Goal: Task Accomplishment & Management: Manage account settings

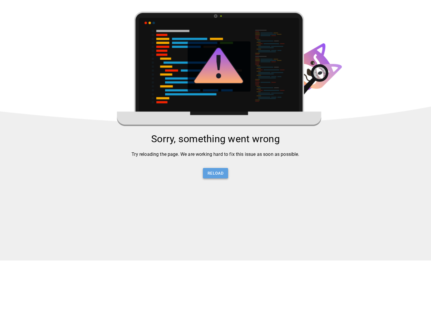
click at [220, 177] on button "Reload" at bounding box center [215, 173] width 25 height 11
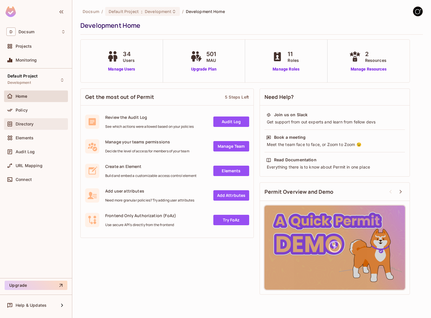
click at [31, 124] on span "Directory" at bounding box center [25, 124] width 18 height 5
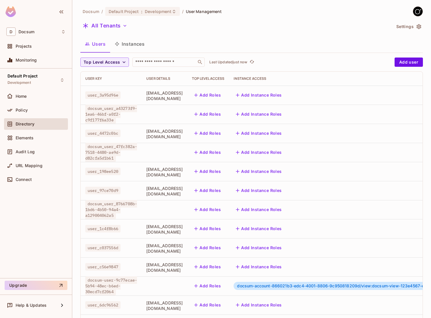
click at [126, 45] on button "Instances" at bounding box center [129, 44] width 39 height 14
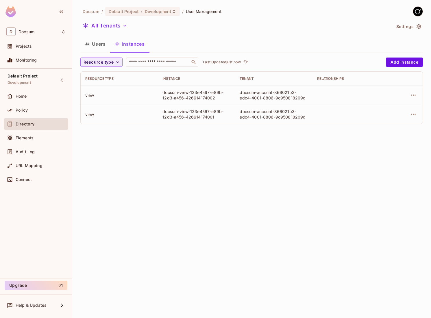
click at [421, 25] on icon "button" at bounding box center [419, 27] width 6 height 6
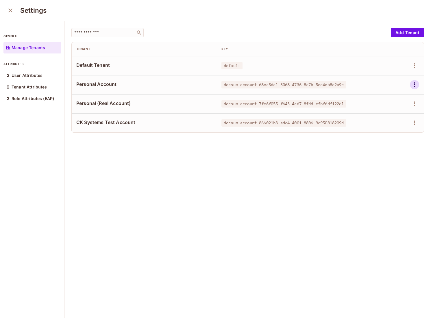
click at [416, 86] on icon "button" at bounding box center [414, 84] width 7 height 7
click at [401, 125] on div "Delete Tenant" at bounding box center [393, 124] width 27 height 6
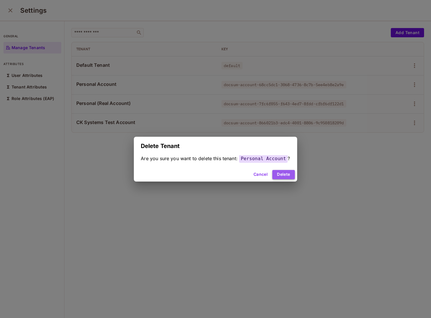
click at [289, 174] on button "Delete" at bounding box center [283, 174] width 22 height 9
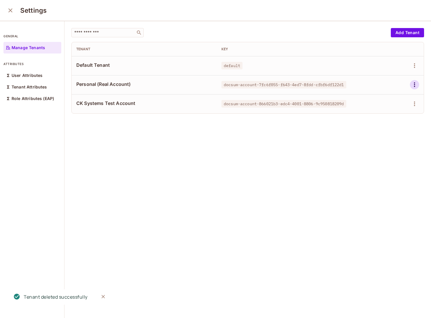
click at [413, 84] on icon "button" at bounding box center [414, 84] width 7 height 7
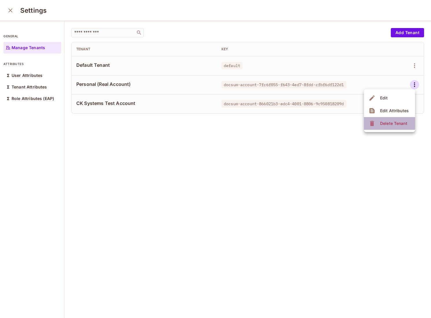
click at [381, 121] on div "Delete Tenant" at bounding box center [393, 124] width 27 height 6
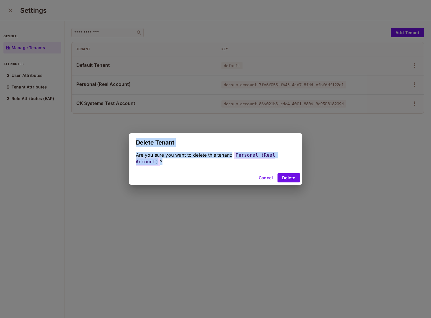
drag, startPoint x: 381, startPoint y: 121, endPoint x: 347, endPoint y: 175, distance: 63.5
click at [347, 175] on div "Delete Tenant Are you sure you want to delete this tenant: Personal (Real Accou…" at bounding box center [215, 159] width 431 height 318
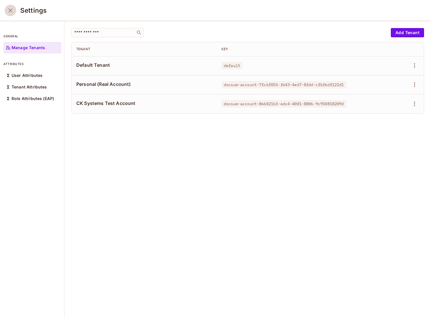
click at [9, 10] on icon "close" at bounding box center [10, 10] width 7 height 7
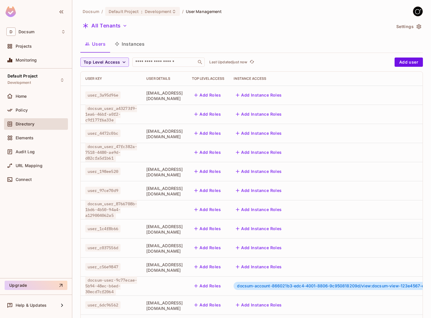
click at [133, 44] on button "Instances" at bounding box center [129, 44] width 39 height 14
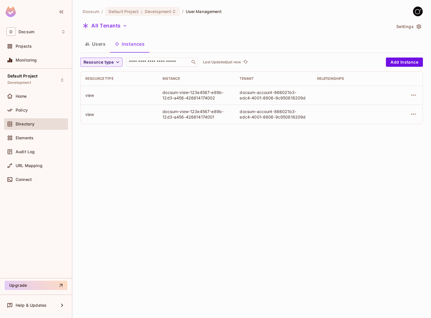
click at [92, 43] on button "Users" at bounding box center [95, 44] width 30 height 14
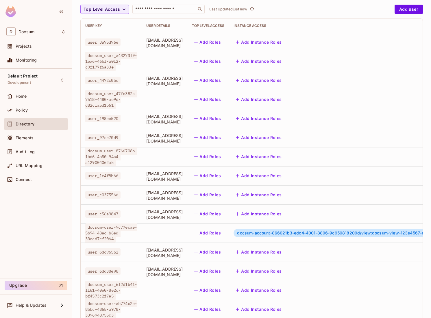
scroll to position [86, 0]
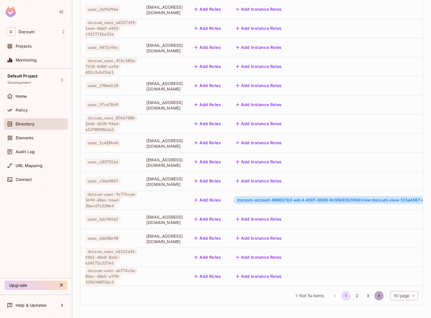
click at [377, 298] on icon "Go to next page" at bounding box center [379, 296] width 6 height 6
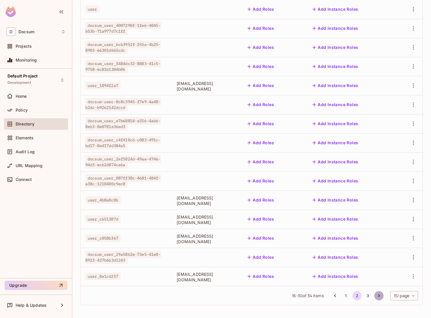
click at [378, 295] on icon "Go to next page" at bounding box center [379, 295] width 2 height 3
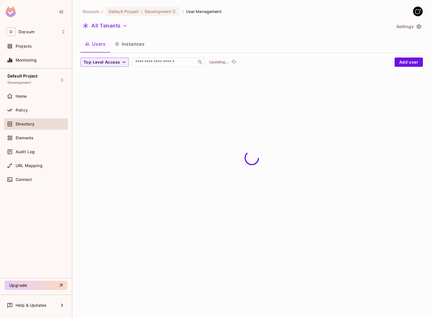
scroll to position [0, 0]
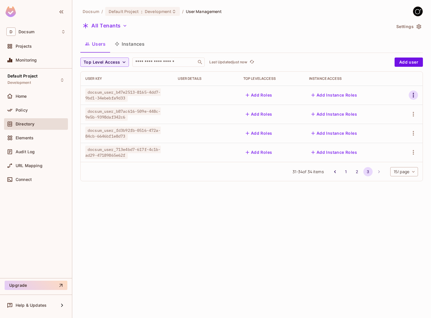
click at [412, 96] on icon "button" at bounding box center [413, 95] width 7 height 7
click at [366, 213] on div at bounding box center [215, 159] width 431 height 318
click at [423, 23] on div "Docsum / Default Project : Development / User Management All Tenants Settings U…" at bounding box center [251, 159] width 359 height 318
click at [419, 26] on icon "button" at bounding box center [419, 26] width 5 height 5
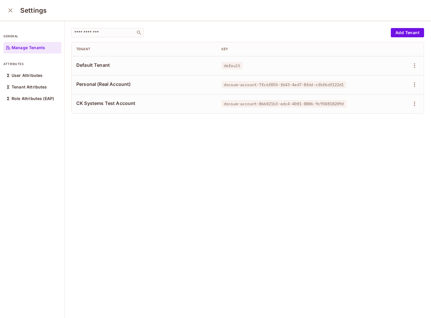
click at [290, 95] on td "docsum-account-866021b3-edc4-4001-8806-9c950818209d" at bounding box center [289, 103] width 145 height 19
click at [13, 10] on icon "close" at bounding box center [10, 10] width 7 height 7
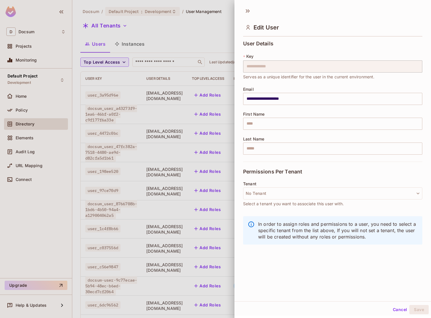
click at [134, 43] on div at bounding box center [215, 159] width 431 height 318
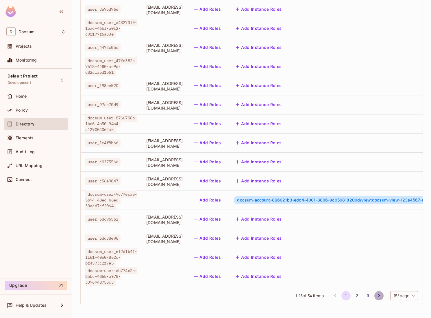
click at [377, 298] on icon "Go to next page" at bounding box center [379, 296] width 6 height 6
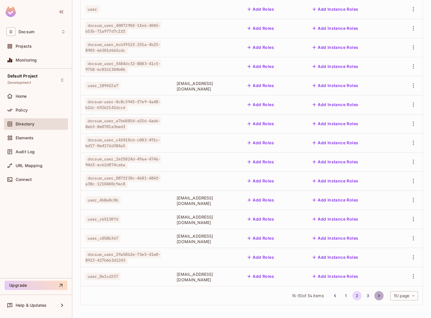
click at [377, 298] on icon "Go to next page" at bounding box center [379, 296] width 6 height 6
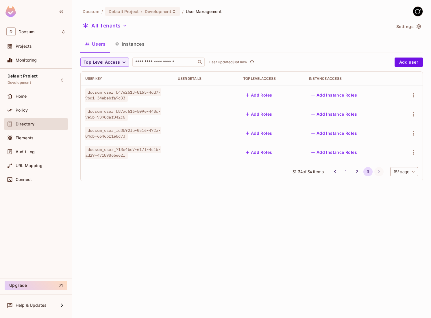
scroll to position [0, 0]
click at [299, 238] on div "Docsum / Default Project : Development / User Management All Tenants Settings U…" at bounding box center [251, 159] width 359 height 318
click at [332, 171] on icon "Go to previous page" at bounding box center [335, 172] width 6 height 6
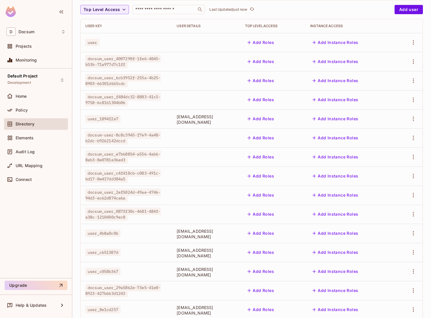
scroll to position [86, 0]
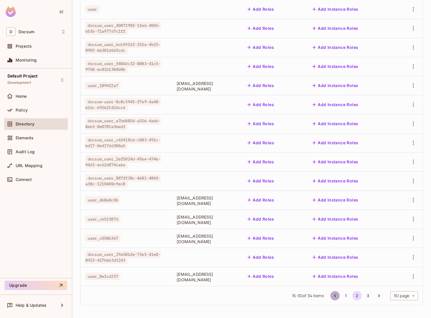
click at [333, 298] on icon "Go to previous page" at bounding box center [335, 296] width 6 height 6
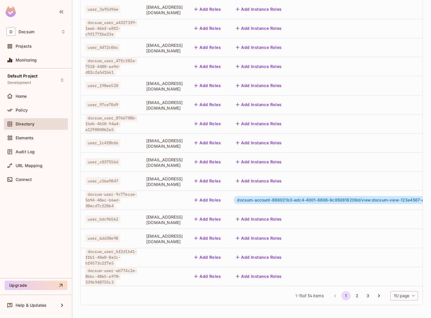
scroll to position [0, 0]
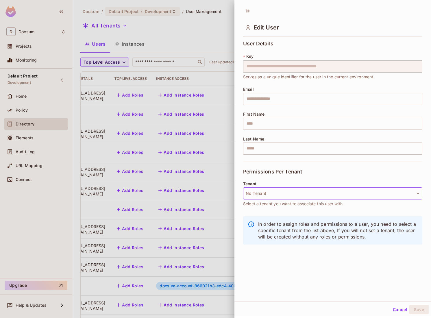
scroll to position [0, 80]
click at [248, 10] on icon at bounding box center [247, 10] width 9 height 9
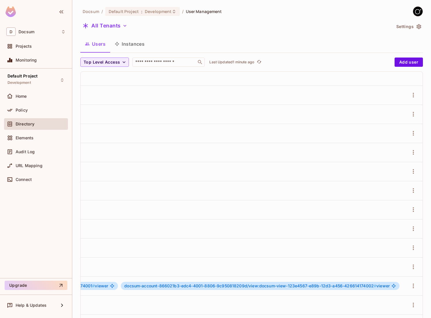
scroll to position [0, 412]
click at [414, 94] on icon "button" at bounding box center [413, 95] width 1 height 5
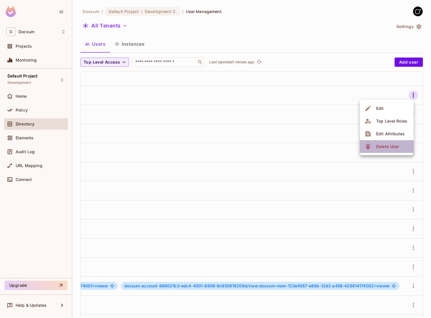
click at [389, 146] on div "Delete User" at bounding box center [387, 147] width 23 height 6
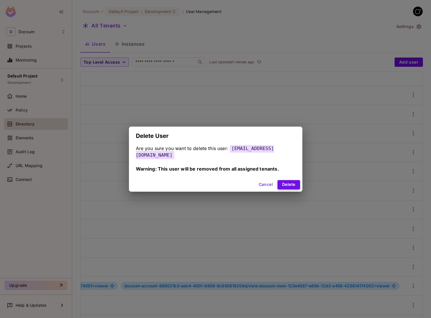
click at [293, 185] on button "Delete" at bounding box center [289, 184] width 22 height 9
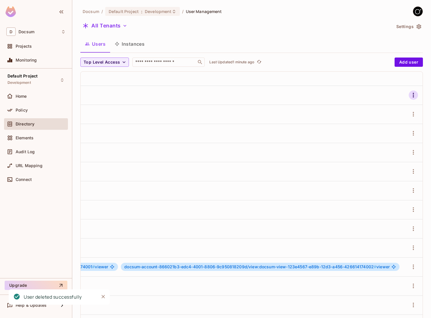
click at [414, 97] on icon "button" at bounding box center [413, 95] width 7 height 7
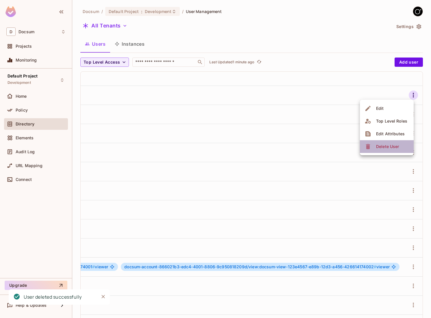
click at [391, 149] on div "Delete User" at bounding box center [387, 147] width 23 height 6
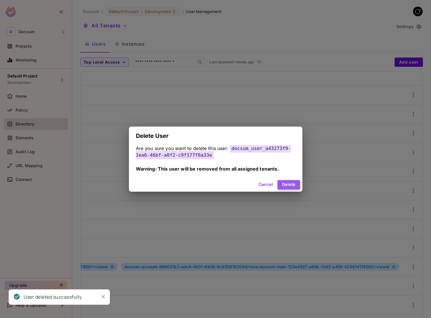
click at [292, 183] on button "Delete" at bounding box center [289, 184] width 22 height 9
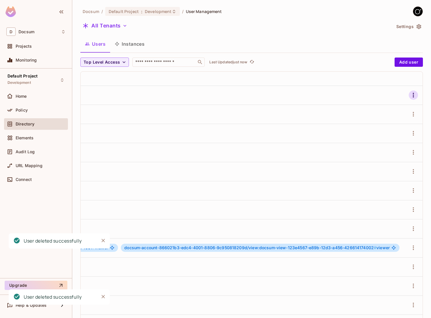
click at [414, 96] on icon "button" at bounding box center [413, 95] width 7 height 7
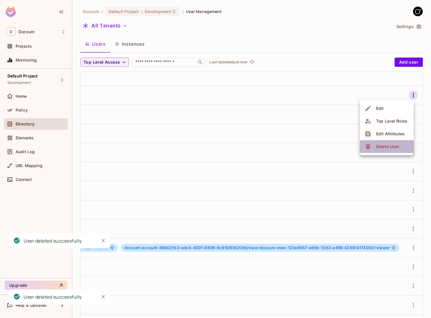
click at [394, 145] on div "Delete User" at bounding box center [387, 147] width 23 height 6
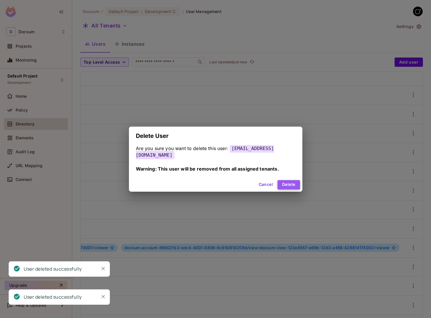
click at [294, 187] on button "Delete" at bounding box center [289, 184] width 22 height 9
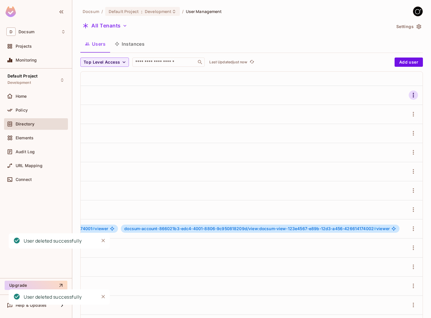
click at [413, 91] on button "button" at bounding box center [413, 95] width 9 height 9
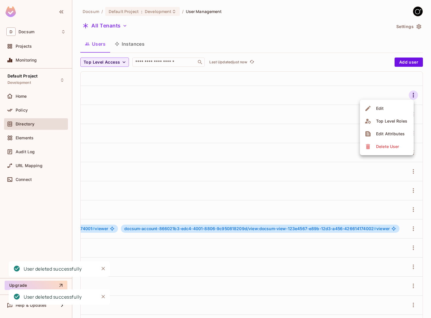
click at [390, 143] on span "Delete User" at bounding box center [387, 146] width 26 height 9
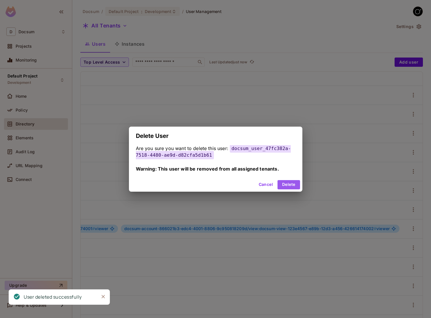
drag, startPoint x: 285, startPoint y: 184, endPoint x: 397, endPoint y: 129, distance: 124.4
click at [286, 184] on button "Delete" at bounding box center [289, 184] width 22 height 9
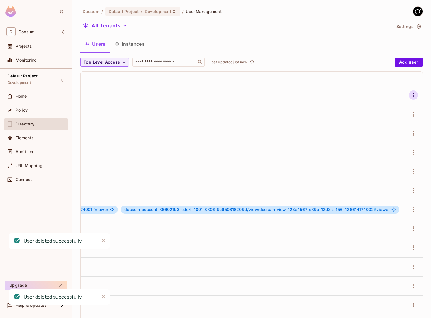
click at [414, 98] on icon "button" at bounding box center [413, 95] width 7 height 7
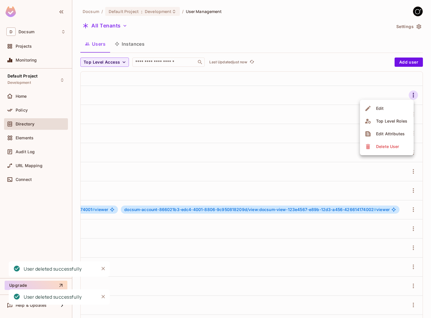
click at [385, 150] on span "Delete User" at bounding box center [387, 146] width 26 height 9
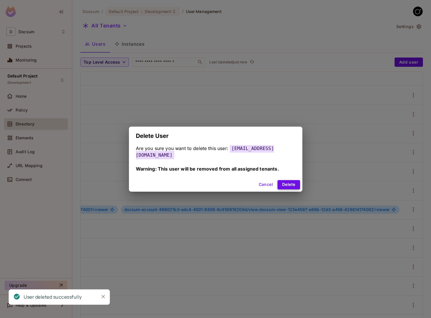
click at [290, 184] on button "Delete" at bounding box center [289, 184] width 22 height 9
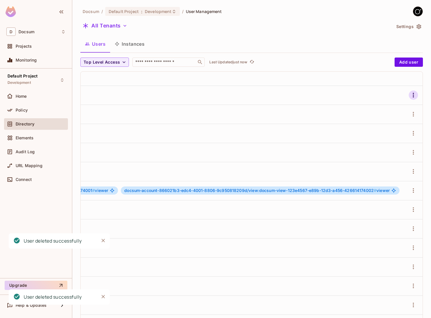
click at [415, 98] on icon "button" at bounding box center [413, 95] width 7 height 7
click at [387, 143] on span "Delete User" at bounding box center [387, 146] width 26 height 9
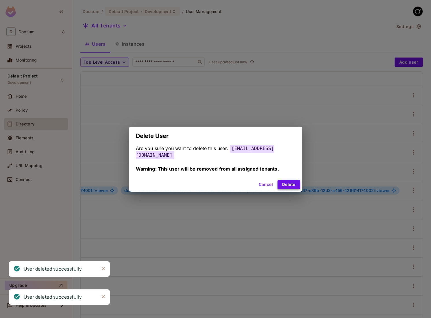
click at [284, 184] on button "Delete" at bounding box center [289, 184] width 22 height 9
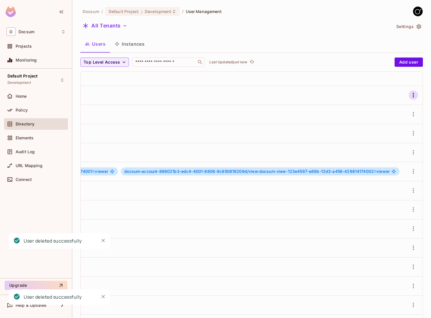
click at [413, 97] on icon "button" at bounding box center [413, 95] width 1 height 5
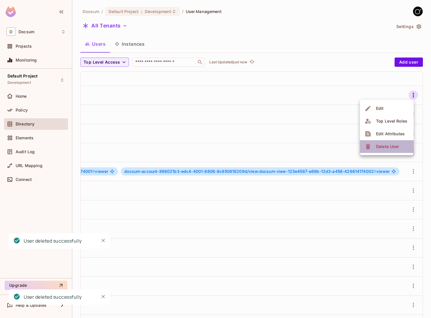
click at [390, 140] on li "Delete User" at bounding box center [387, 146] width 54 height 13
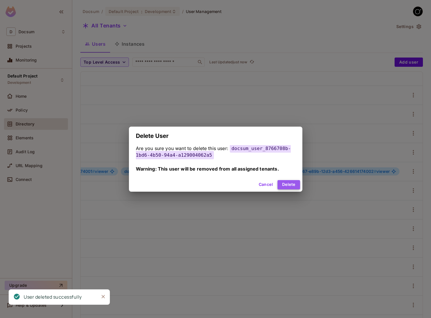
click at [290, 182] on button "Delete" at bounding box center [289, 184] width 22 height 9
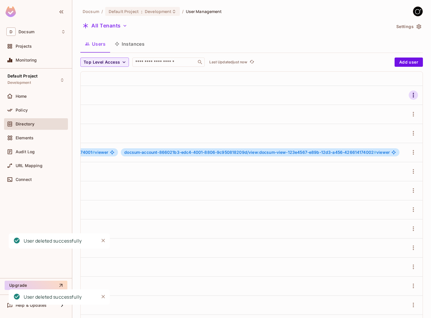
click at [412, 99] on button "button" at bounding box center [413, 95] width 9 height 9
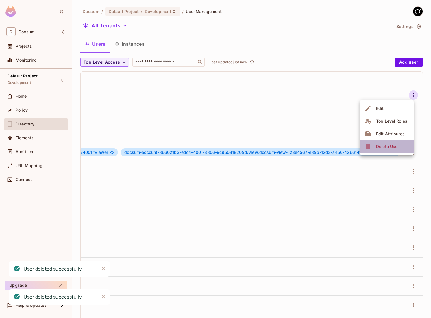
click at [376, 146] on div "Delete User" at bounding box center [387, 147] width 23 height 6
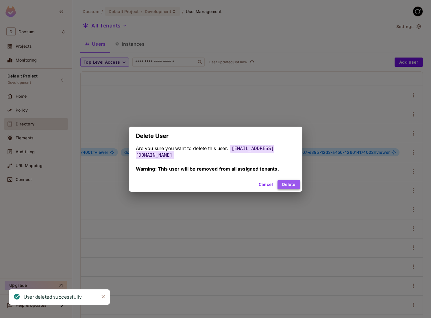
click at [288, 188] on button "Delete" at bounding box center [289, 184] width 22 height 9
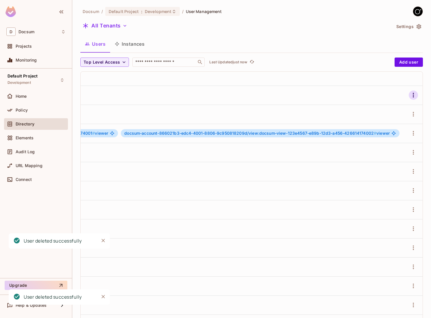
click at [411, 92] on icon "button" at bounding box center [413, 95] width 7 height 7
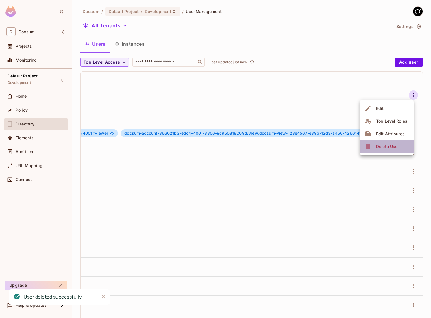
click at [374, 145] on div "Delete User" at bounding box center [383, 146] width 36 height 9
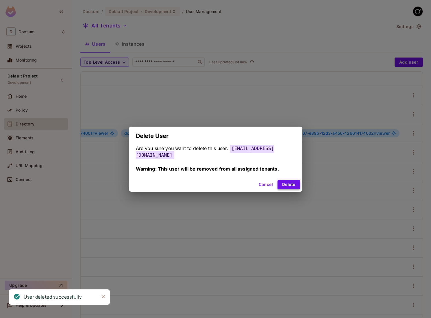
click at [290, 181] on button "Delete" at bounding box center [289, 184] width 22 height 9
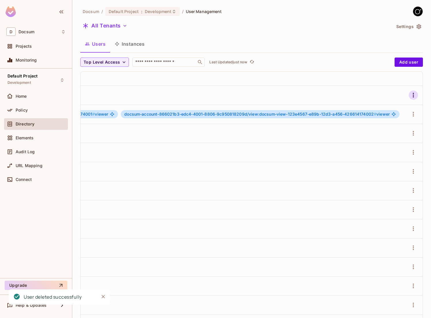
click at [415, 94] on icon "button" at bounding box center [413, 95] width 7 height 7
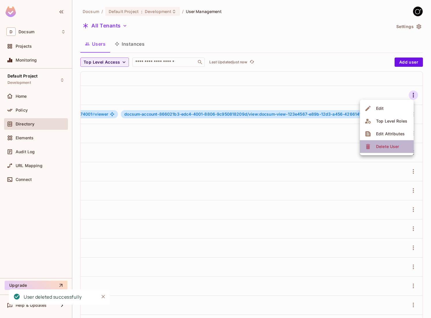
click at [381, 149] on div "Delete User" at bounding box center [387, 147] width 23 height 6
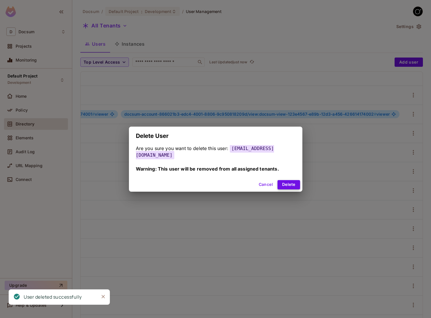
click at [287, 182] on button "Delete" at bounding box center [289, 184] width 22 height 9
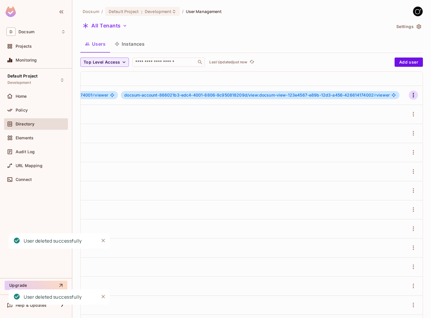
click at [413, 97] on icon "button" at bounding box center [413, 95] width 7 height 7
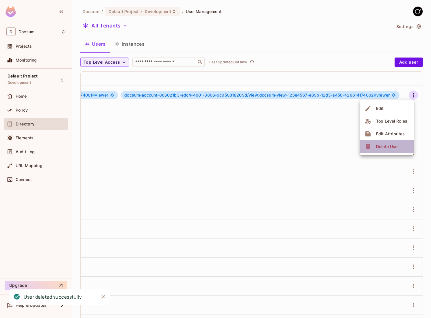
click at [392, 142] on span "Delete User" at bounding box center [387, 146] width 26 height 9
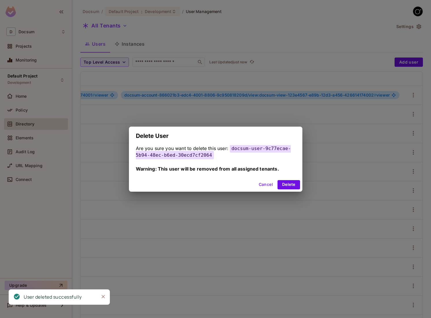
click at [294, 190] on div "Cancel Delete" at bounding box center [216, 185] width 174 height 14
click at [294, 187] on button "Delete" at bounding box center [289, 184] width 22 height 9
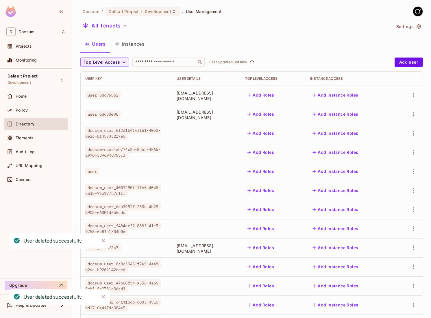
scroll to position [0, 0]
click at [416, 97] on icon "button" at bounding box center [413, 95] width 7 height 7
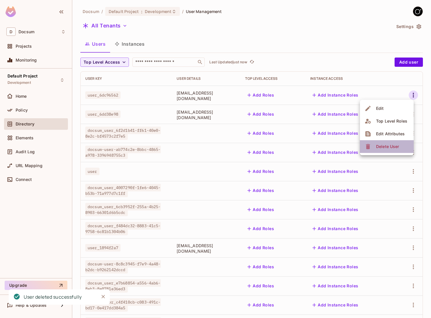
click at [381, 146] on div "Delete User" at bounding box center [387, 147] width 23 height 6
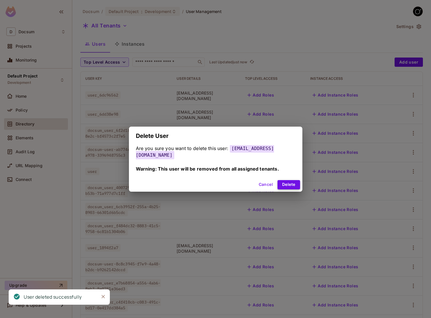
click at [283, 186] on button "Delete" at bounding box center [289, 184] width 22 height 9
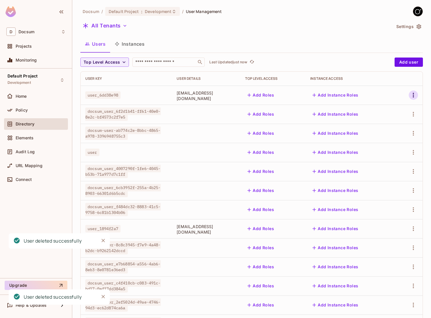
click at [413, 93] on icon "button" at bounding box center [413, 95] width 7 height 7
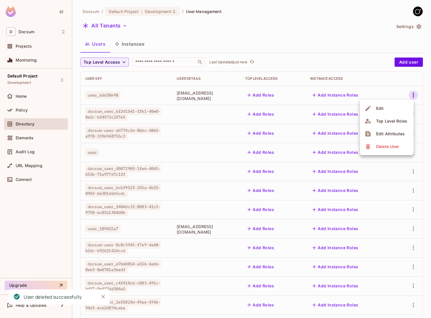
click at [382, 145] on div "Delete User" at bounding box center [387, 147] width 23 height 6
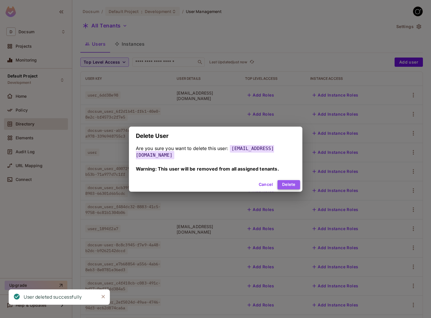
click at [282, 189] on button "Delete" at bounding box center [289, 184] width 22 height 9
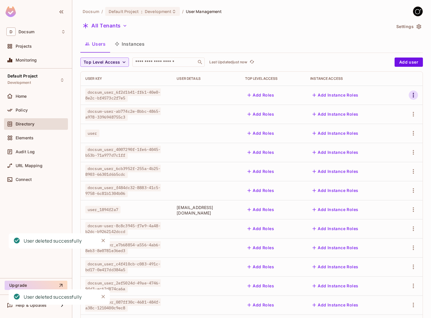
click at [416, 94] on icon "button" at bounding box center [413, 95] width 7 height 7
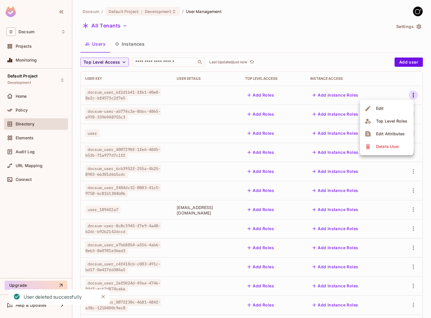
click at [390, 145] on div "Delete User" at bounding box center [387, 147] width 23 height 6
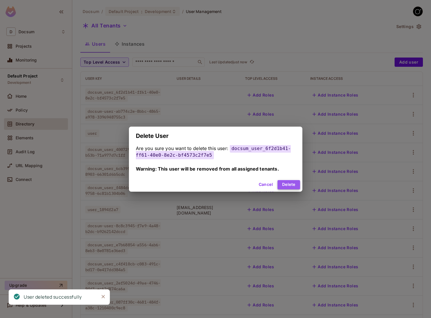
click at [290, 180] on button "Delete" at bounding box center [289, 184] width 22 height 9
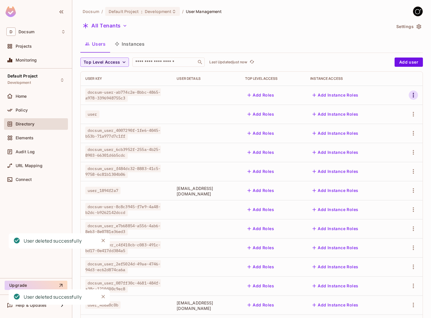
click at [411, 97] on icon "button" at bounding box center [413, 95] width 7 height 7
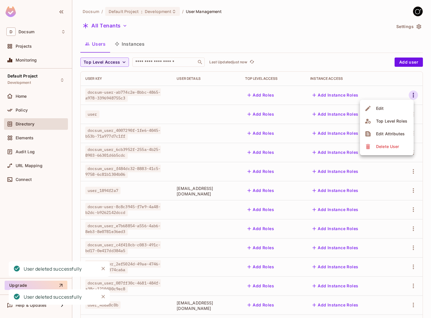
click at [386, 142] on span "Delete User" at bounding box center [387, 146] width 26 height 9
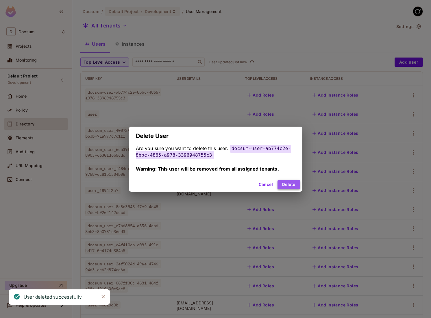
click at [286, 184] on button "Delete" at bounding box center [289, 184] width 22 height 9
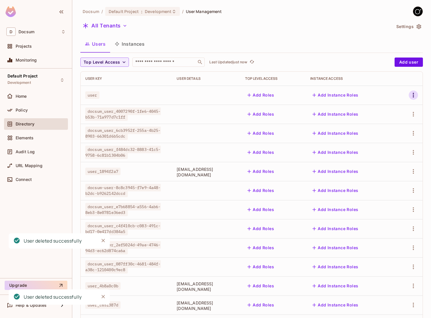
click at [413, 94] on icon "button" at bounding box center [413, 95] width 7 height 7
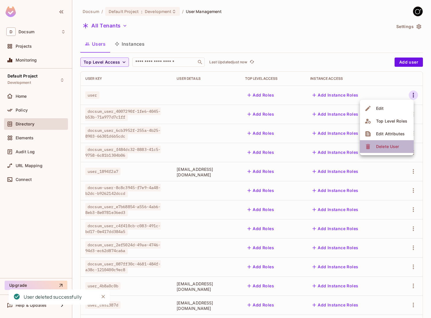
click at [375, 149] on span "Delete User" at bounding box center [387, 146] width 26 height 9
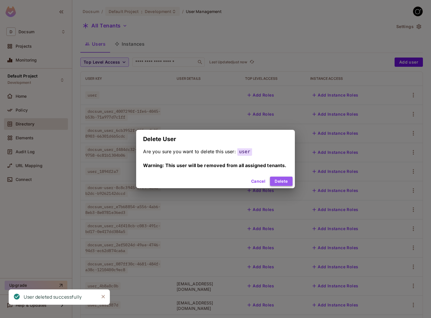
click at [272, 184] on button "Delete" at bounding box center [281, 181] width 22 height 9
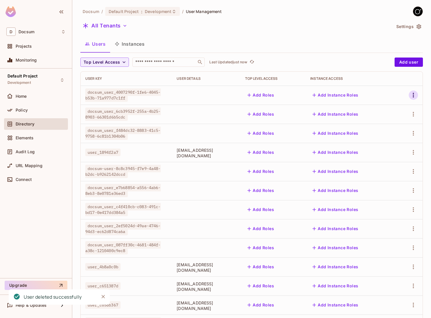
click at [416, 91] on button "button" at bounding box center [413, 95] width 9 height 9
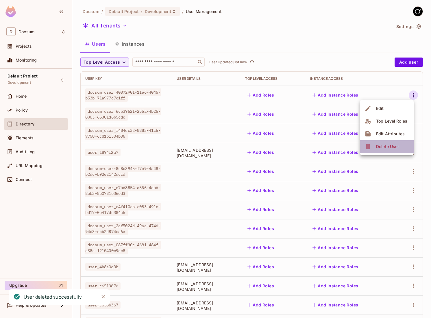
click at [397, 141] on li "Delete User" at bounding box center [387, 146] width 54 height 13
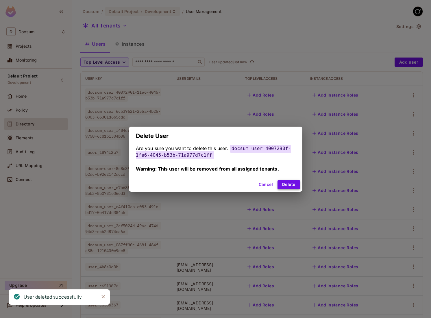
click at [289, 181] on button "Delete" at bounding box center [289, 184] width 22 height 9
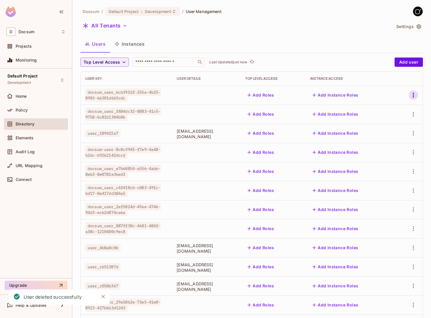
click at [414, 95] on icon "button" at bounding box center [413, 95] width 7 height 7
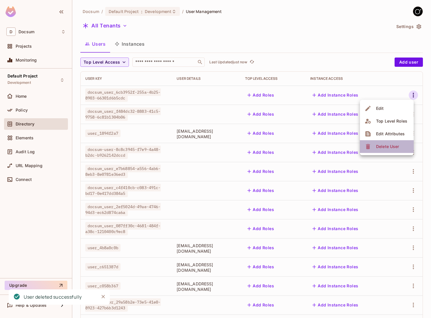
click at [388, 148] on div "Delete User" at bounding box center [387, 147] width 23 height 6
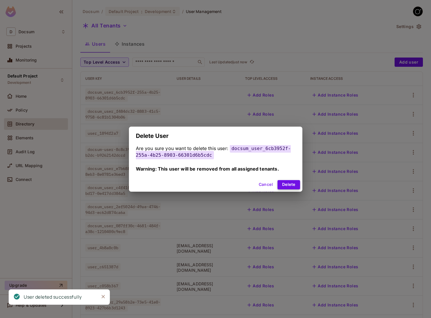
click at [291, 187] on button "Delete" at bounding box center [289, 184] width 22 height 9
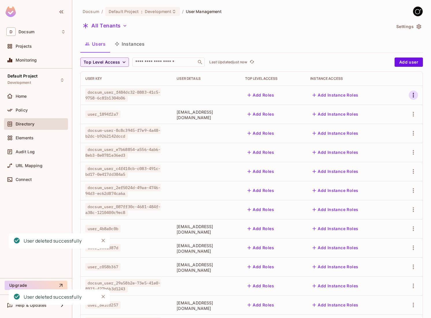
click at [414, 93] on icon "button" at bounding box center [413, 95] width 1 height 5
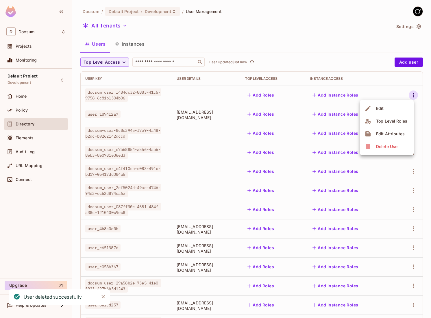
click at [377, 148] on div "Delete User" at bounding box center [387, 147] width 23 height 6
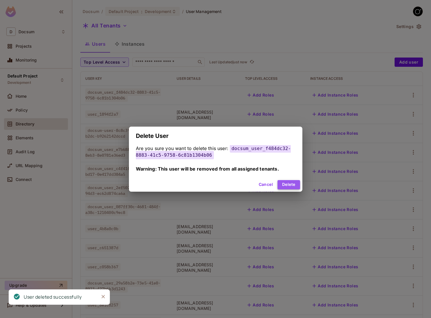
click at [286, 183] on button "Delete" at bounding box center [289, 184] width 22 height 9
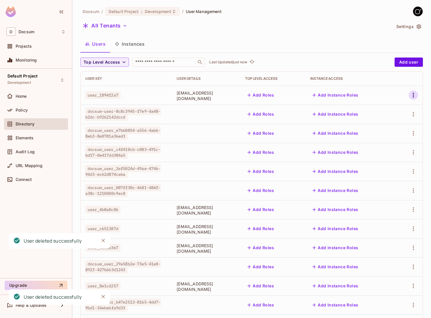
click at [416, 94] on icon "button" at bounding box center [413, 95] width 7 height 7
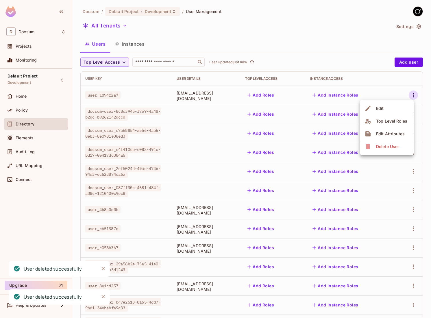
click at [393, 138] on span "Edit Attributes" at bounding box center [390, 133] width 32 height 9
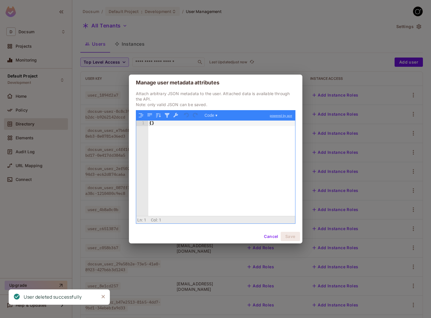
click at [270, 235] on button "Cancel" at bounding box center [271, 236] width 19 height 9
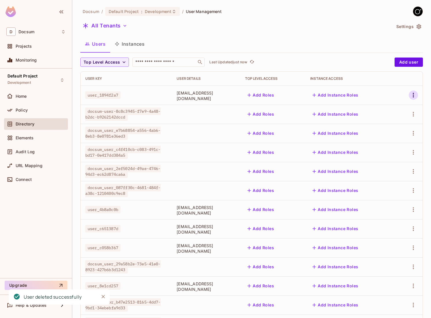
click at [416, 95] on icon "button" at bounding box center [413, 95] width 7 height 7
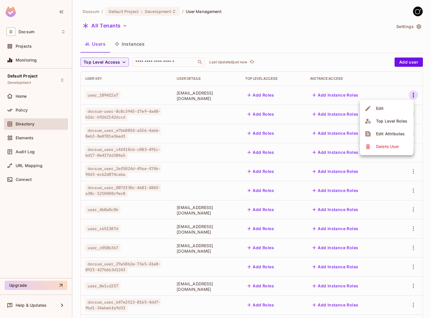
click at [381, 146] on div "Delete User" at bounding box center [387, 147] width 23 height 6
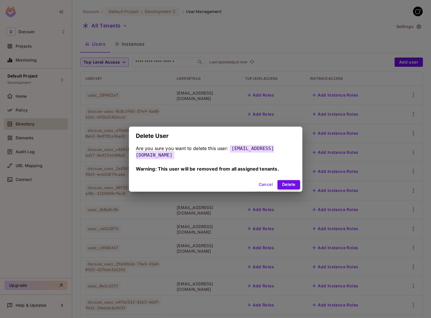
click at [291, 180] on button "Delete" at bounding box center [289, 184] width 22 height 9
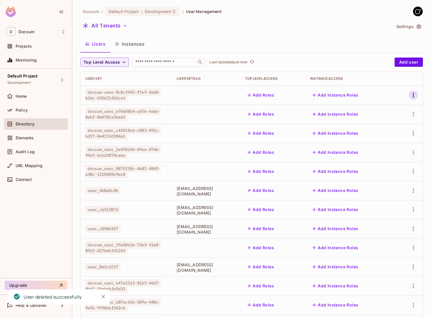
click at [414, 95] on icon "button" at bounding box center [413, 95] width 7 height 7
click at [385, 144] on div "Delete User" at bounding box center [387, 147] width 23 height 6
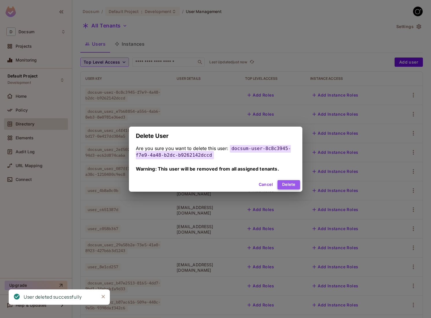
click at [285, 185] on button "Delete" at bounding box center [289, 184] width 22 height 9
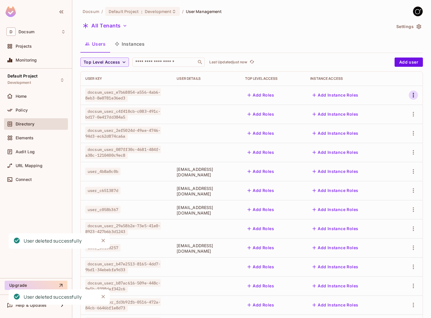
click at [410, 94] on icon "button" at bounding box center [413, 95] width 7 height 7
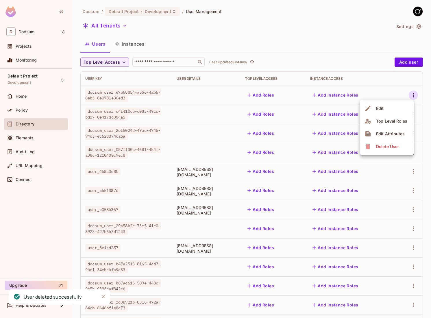
click at [374, 145] on span "Delete User" at bounding box center [387, 146] width 26 height 9
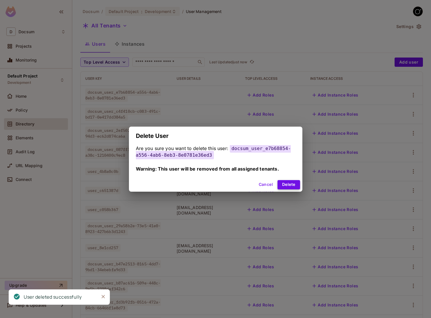
click at [293, 180] on button "Delete" at bounding box center [289, 184] width 22 height 9
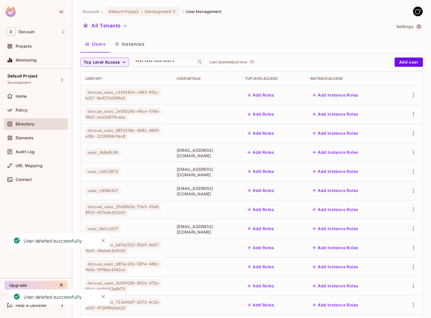
click at [422, 92] on td at bounding box center [409, 95] width 28 height 19
click at [414, 92] on icon "button" at bounding box center [413, 95] width 7 height 7
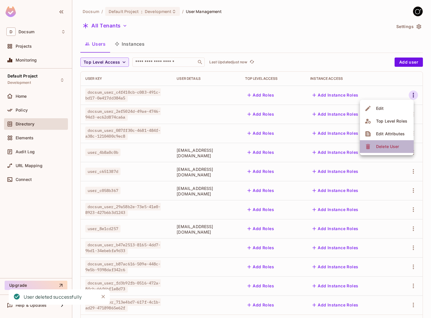
click at [369, 142] on li "Delete User" at bounding box center [387, 146] width 54 height 13
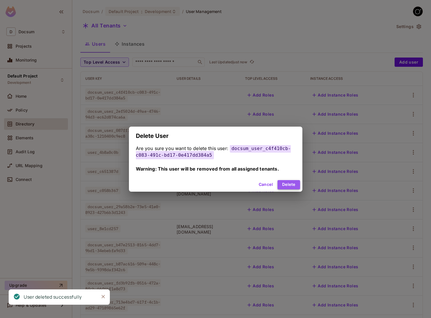
click at [292, 182] on button "Delete" at bounding box center [289, 184] width 22 height 9
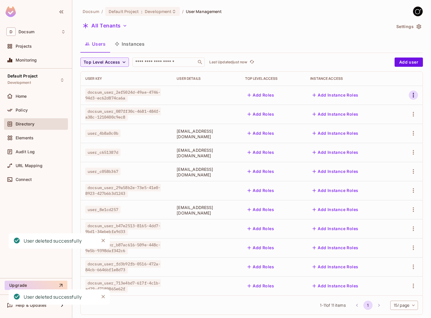
click at [414, 98] on icon "button" at bounding box center [413, 95] width 7 height 7
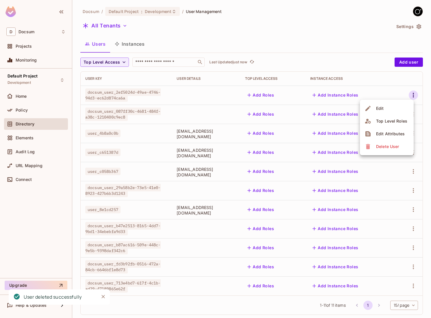
click at [388, 148] on div "Delete User" at bounding box center [387, 147] width 23 height 6
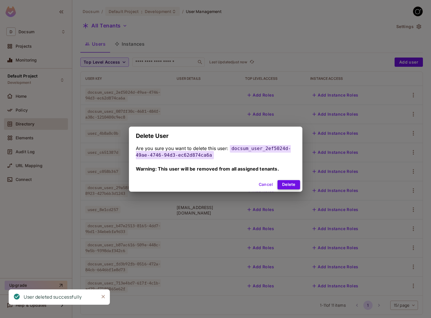
click at [290, 185] on button "Delete" at bounding box center [289, 184] width 22 height 9
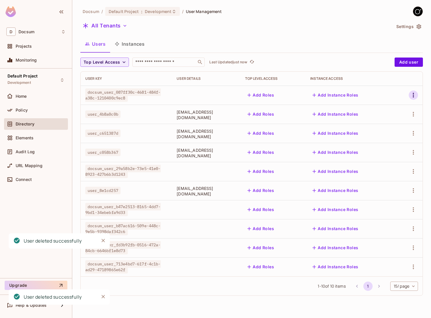
click at [412, 93] on icon "button" at bounding box center [413, 95] width 7 height 7
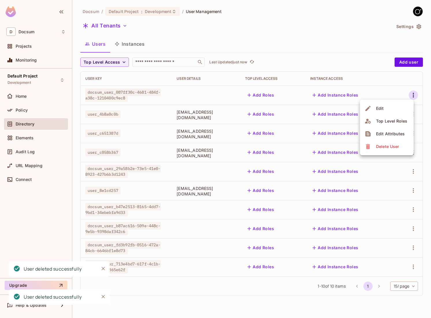
click at [375, 145] on span "Delete User" at bounding box center [387, 146] width 26 height 9
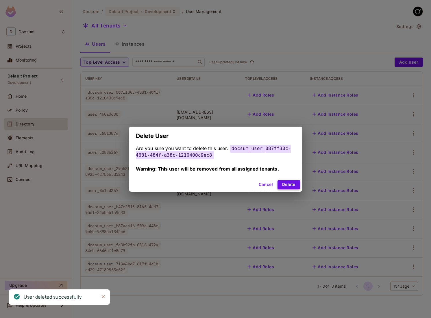
click at [289, 185] on button "Delete" at bounding box center [289, 184] width 22 height 9
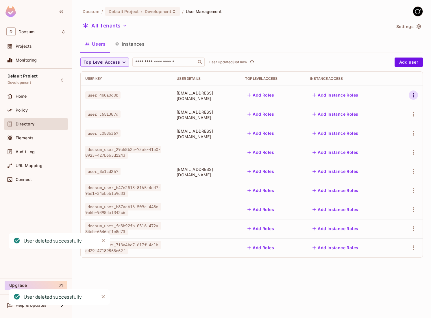
click at [414, 95] on icon "button" at bounding box center [413, 95] width 7 height 7
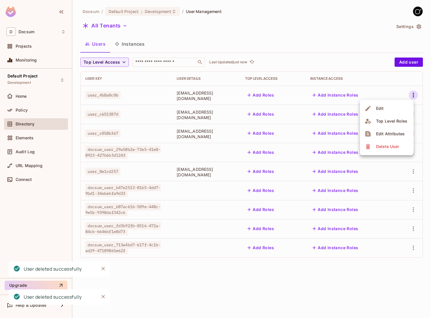
click at [366, 145] on icon at bounding box center [368, 146] width 7 height 7
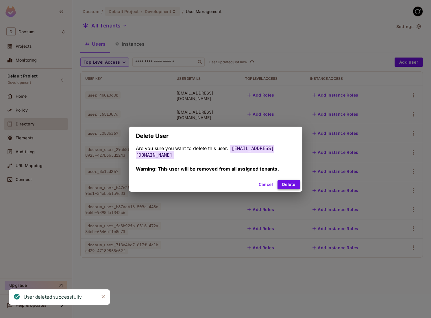
click at [286, 180] on button "Delete" at bounding box center [289, 184] width 22 height 9
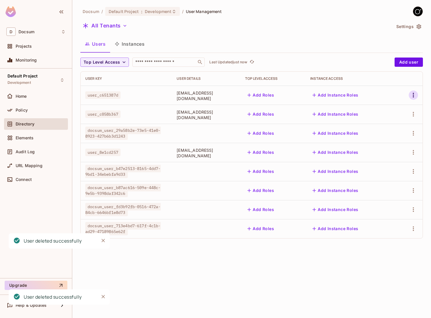
click at [413, 93] on icon "button" at bounding box center [413, 95] width 1 height 5
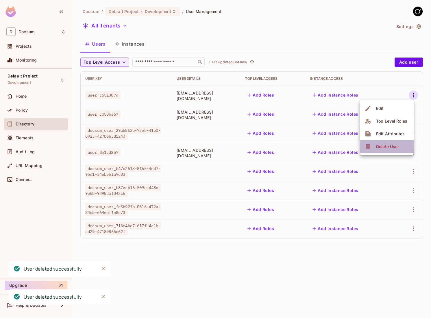
click at [379, 147] on div "Delete User" at bounding box center [387, 147] width 23 height 6
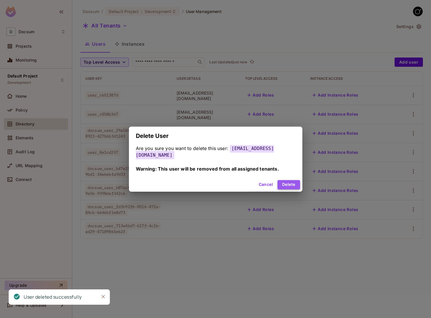
click at [285, 185] on button "Delete" at bounding box center [289, 184] width 22 height 9
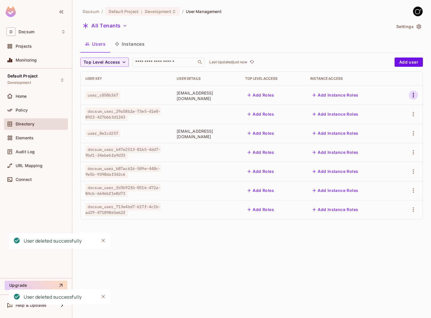
click at [411, 94] on icon "button" at bounding box center [413, 95] width 7 height 7
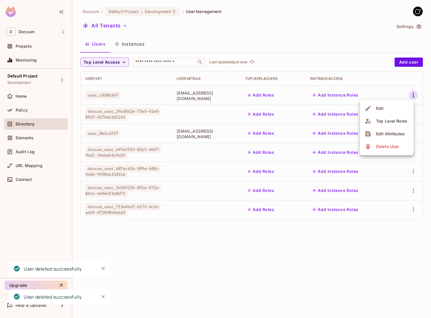
click at [378, 146] on div "Delete User" at bounding box center [387, 147] width 23 height 6
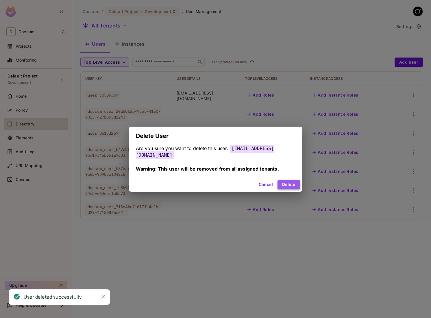
click at [280, 187] on button "Delete" at bounding box center [289, 184] width 22 height 9
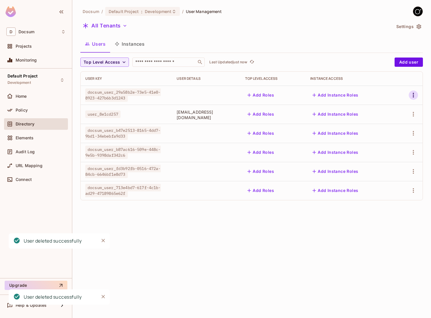
click at [414, 96] on icon "button" at bounding box center [413, 95] width 7 height 7
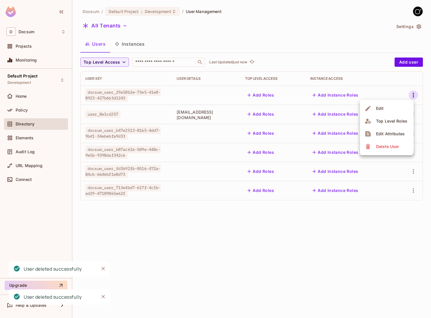
click at [380, 143] on span "Delete User" at bounding box center [387, 146] width 26 height 9
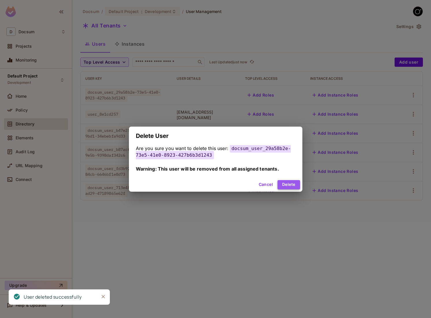
click at [278, 186] on button "Delete" at bounding box center [289, 184] width 22 height 9
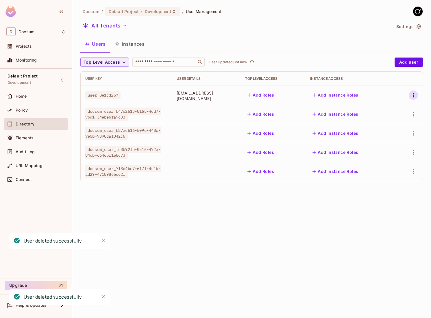
click at [416, 96] on icon "button" at bounding box center [413, 95] width 7 height 7
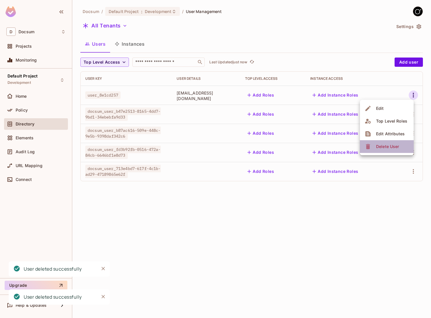
click at [377, 146] on div "Delete User" at bounding box center [387, 147] width 23 height 6
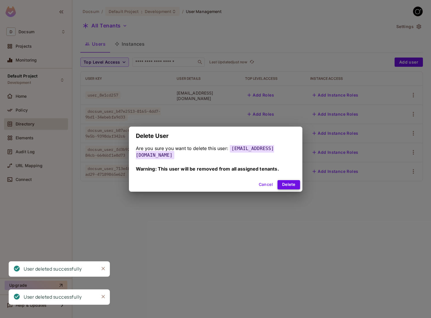
click at [281, 184] on button "Delete" at bounding box center [289, 184] width 22 height 9
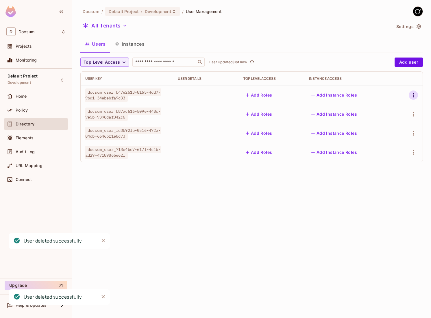
click at [411, 92] on icon "button" at bounding box center [413, 95] width 7 height 7
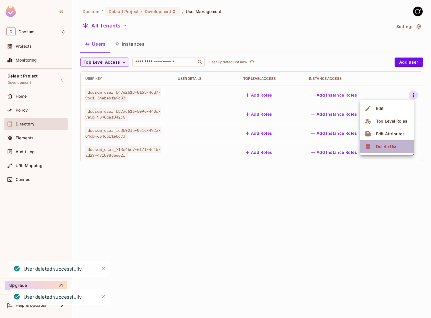
click at [372, 145] on div "Delete User" at bounding box center [383, 146] width 36 height 9
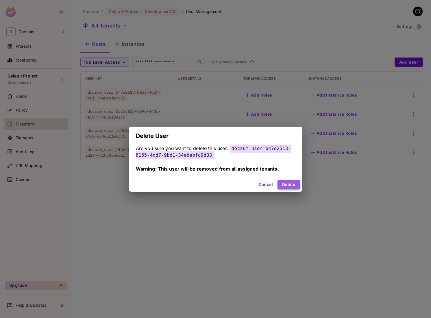
click at [292, 181] on button "Delete" at bounding box center [289, 184] width 22 height 9
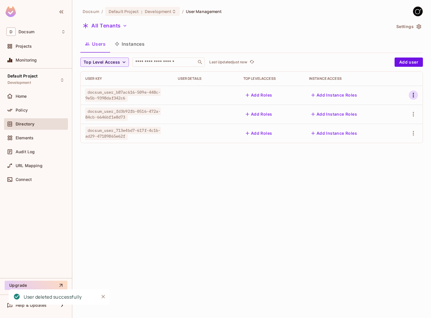
click at [417, 95] on button "button" at bounding box center [413, 95] width 9 height 9
click at [382, 147] on div "Delete User" at bounding box center [387, 147] width 23 height 6
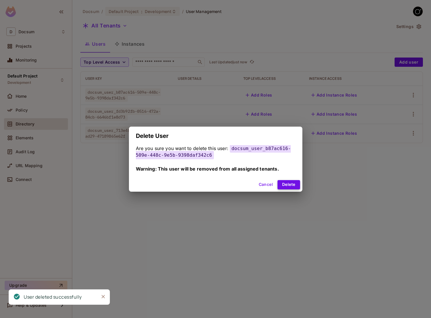
click at [281, 184] on button "Delete" at bounding box center [289, 184] width 22 height 9
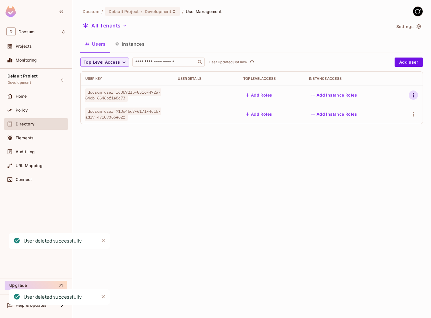
click at [410, 94] on button "button" at bounding box center [413, 95] width 9 height 9
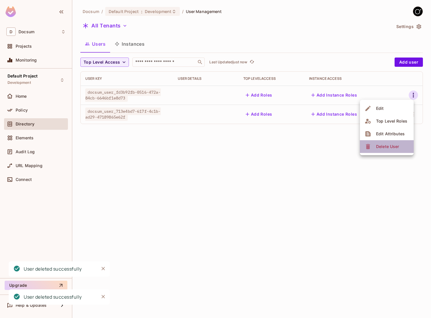
click at [368, 147] on icon at bounding box center [368, 146] width 4 height 5
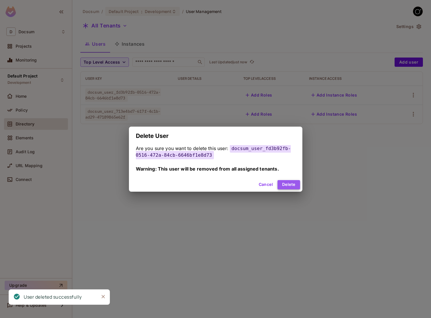
click at [285, 182] on button "Delete" at bounding box center [289, 184] width 22 height 9
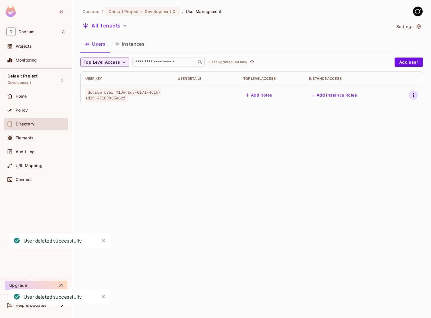
click at [415, 98] on icon "button" at bounding box center [413, 95] width 7 height 7
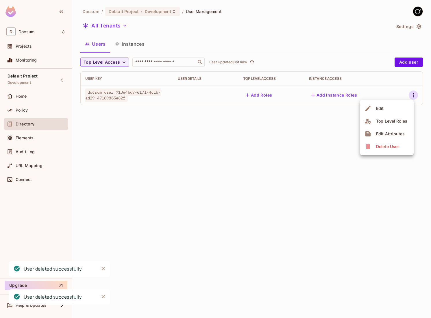
click at [370, 151] on div "Delete User" at bounding box center [383, 146] width 36 height 9
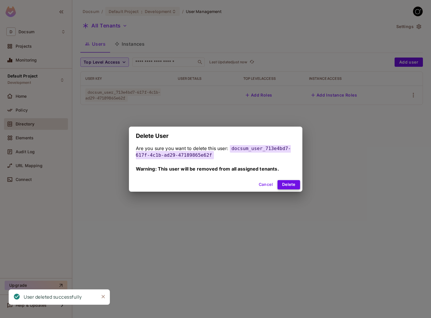
click at [281, 186] on button "Delete" at bounding box center [289, 184] width 22 height 9
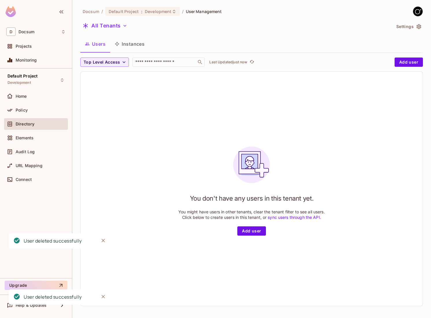
click at [131, 41] on button "Instances" at bounding box center [129, 44] width 39 height 14
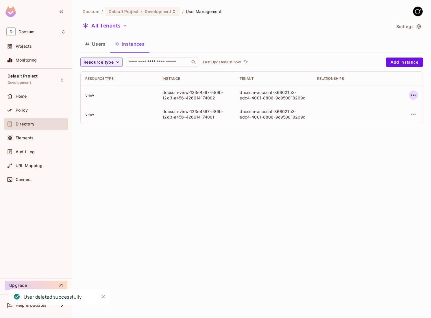
click at [412, 93] on icon "button" at bounding box center [413, 95] width 7 height 7
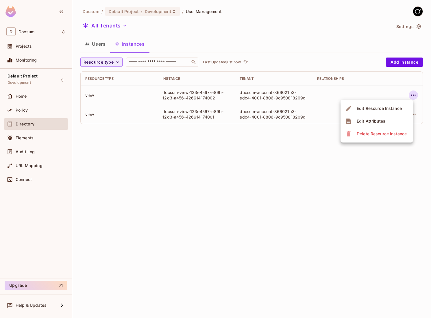
drag, startPoint x: 394, startPoint y: 127, endPoint x: 387, endPoint y: 136, distance: 11.2
click at [387, 136] on ul "Edit Resource Instance Edit Attributes Delete Resource Instance" at bounding box center [377, 121] width 73 height 43
click at [387, 136] on div "Delete Resource Instance" at bounding box center [382, 134] width 50 height 6
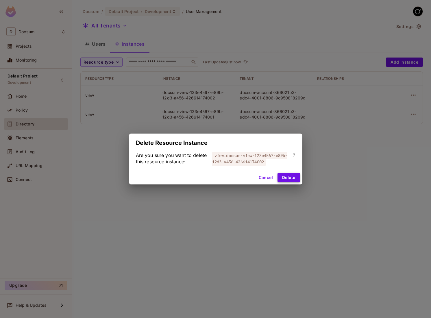
click at [287, 174] on button "Delete" at bounding box center [289, 177] width 22 height 9
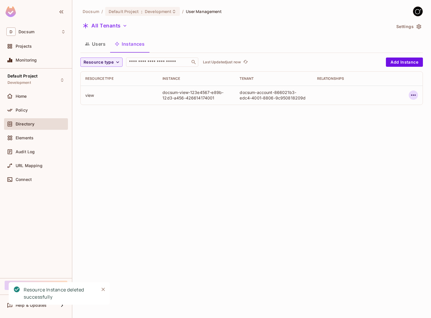
click at [413, 91] on button "button" at bounding box center [413, 95] width 9 height 9
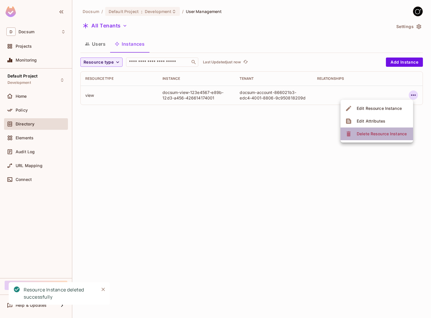
click at [375, 140] on li "Delete Resource Instance" at bounding box center [377, 134] width 73 height 13
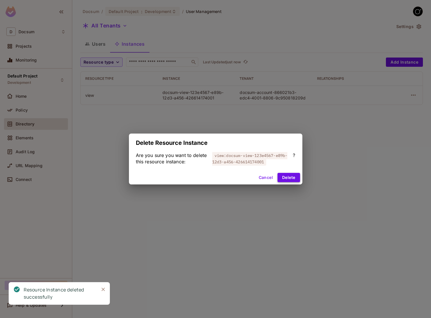
click at [293, 177] on button "Delete" at bounding box center [289, 177] width 22 height 9
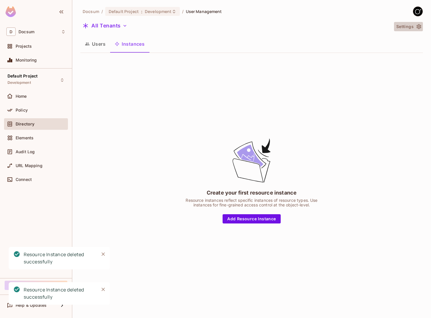
click at [421, 27] on icon "button" at bounding box center [419, 27] width 6 height 6
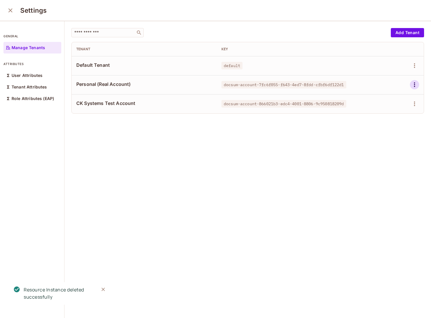
click at [416, 83] on icon "button" at bounding box center [414, 84] width 7 height 7
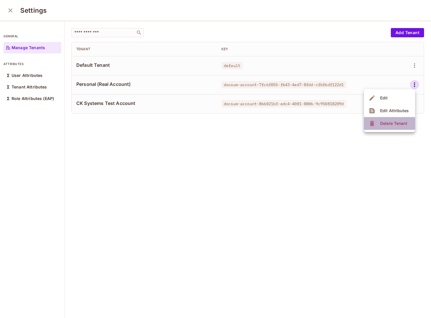
click at [377, 126] on div "Delete Tenant" at bounding box center [389, 123] width 40 height 9
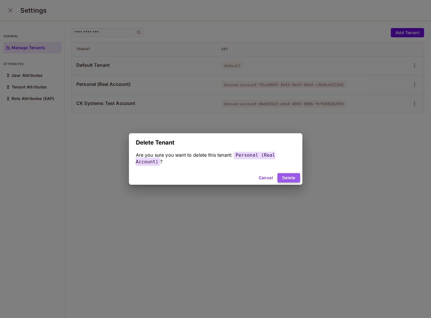
click at [285, 175] on button "Delete" at bounding box center [289, 177] width 22 height 9
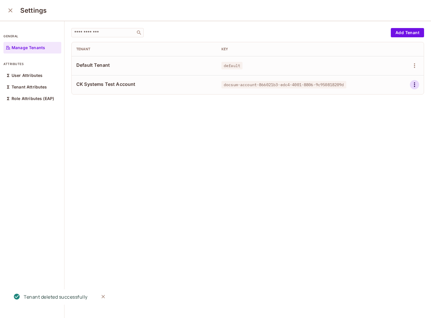
click at [415, 83] on icon "button" at bounding box center [414, 84] width 1 height 5
click at [382, 133] on div at bounding box center [215, 159] width 431 height 318
click at [382, 126] on div "​ Add Tenant Tenant Key Default Tenant default CK Systems Test Account docsum-a…" at bounding box center [247, 170] width 367 height 298
click at [415, 85] on icon "button" at bounding box center [414, 84] width 7 height 7
click at [388, 123] on div "Delete Tenant" at bounding box center [393, 124] width 27 height 6
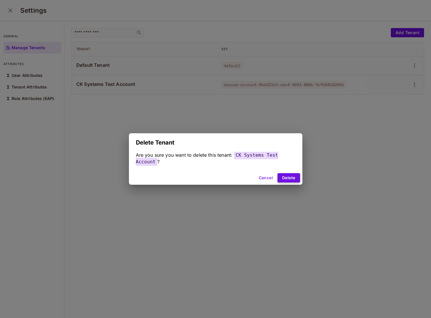
click at [284, 180] on button "Delete" at bounding box center [289, 177] width 22 height 9
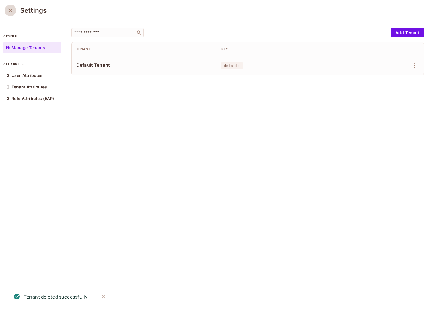
click at [11, 14] on button "close" at bounding box center [11, 11] width 12 height 12
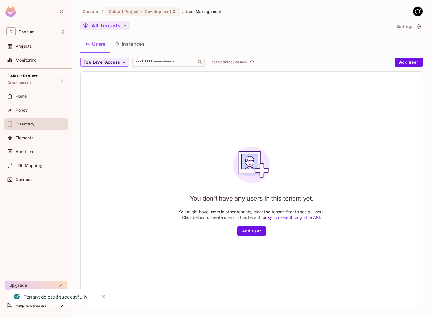
click at [120, 26] on button "All Tenants" at bounding box center [104, 25] width 49 height 9
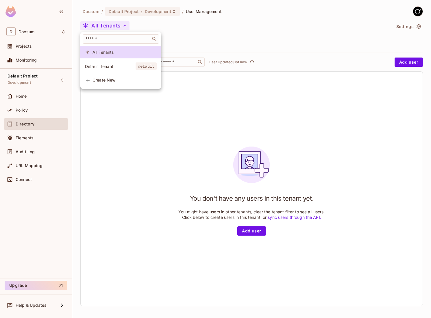
click at [119, 26] on div at bounding box center [215, 159] width 431 height 318
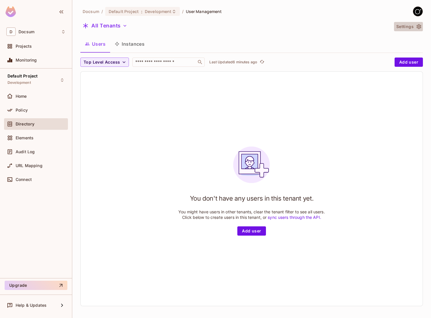
click at [418, 29] on icon "button" at bounding box center [419, 26] width 5 height 5
